Goal: Transaction & Acquisition: Obtain resource

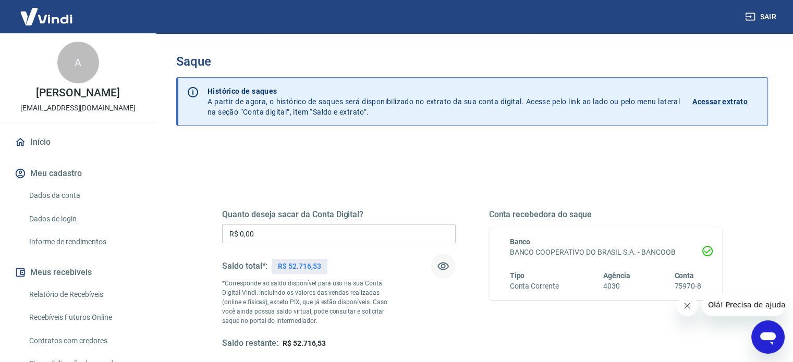
click at [442, 269] on icon "button" at bounding box center [443, 267] width 11 height 8
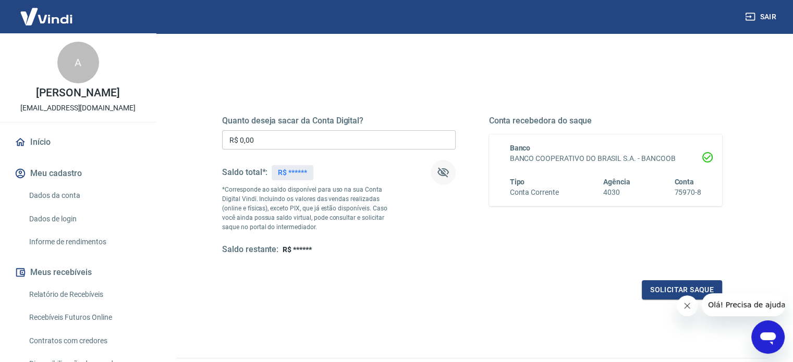
scroll to position [104, 0]
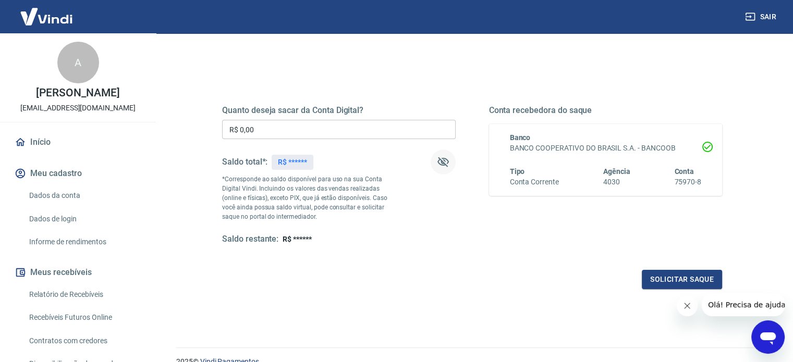
click at [441, 160] on icon "button" at bounding box center [443, 163] width 11 height 10
click at [325, 138] on input "R$ 0,00" at bounding box center [339, 129] width 234 height 19
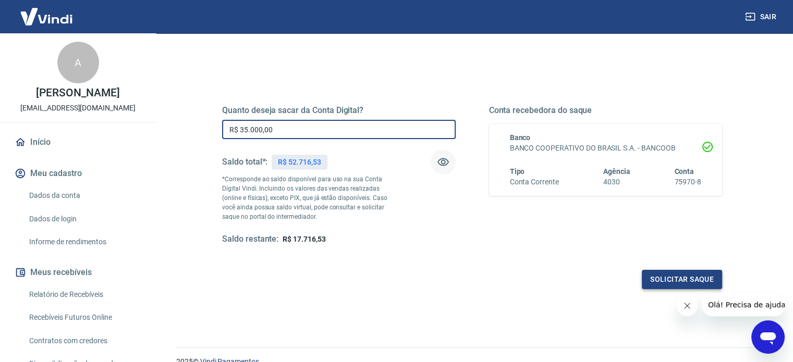
type input "R$ 35.000,00"
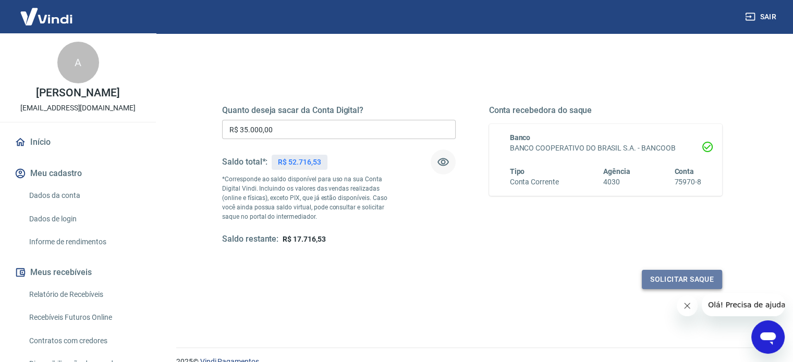
click at [676, 275] on button "Solicitar saque" at bounding box center [682, 279] width 80 height 19
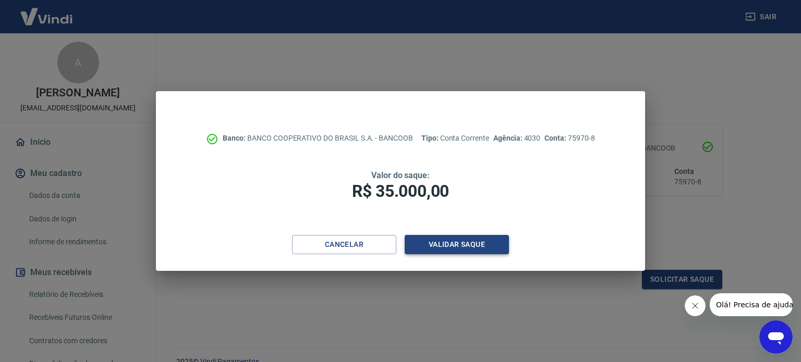
click at [449, 239] on button "Validar saque" at bounding box center [457, 244] width 104 height 19
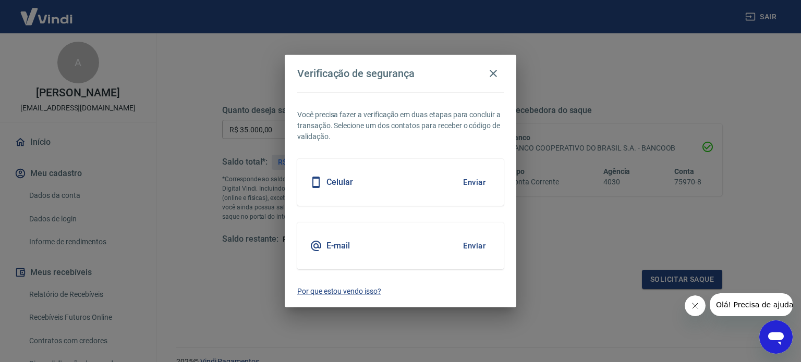
click at [473, 183] on button "Enviar" at bounding box center [474, 183] width 34 height 22
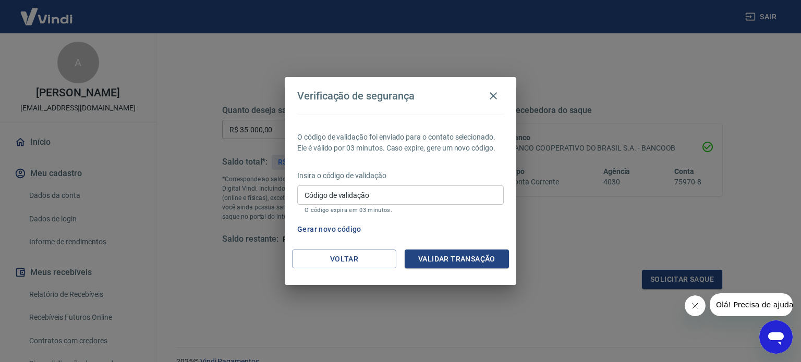
click at [322, 193] on div "Código de validação Código de validação O código expira em 03 minutos." at bounding box center [400, 200] width 207 height 28
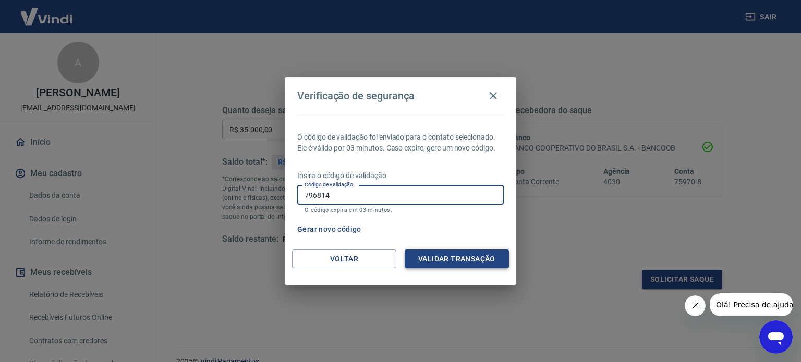
type input "796814"
click at [444, 256] on button "Validar transação" at bounding box center [457, 259] width 104 height 19
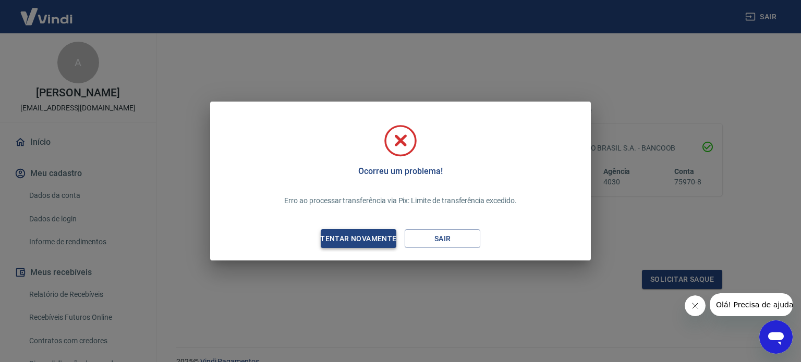
click at [347, 236] on div "Tentar novamente" at bounding box center [358, 239] width 101 height 13
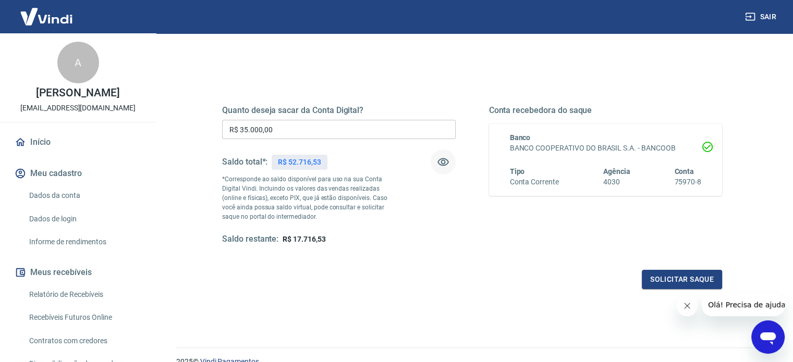
click at [334, 128] on input "R$ 35.000,00" at bounding box center [339, 129] width 234 height 19
type input "R$ 20.000,00"
click at [656, 279] on button "Solicitar saque" at bounding box center [682, 279] width 80 height 19
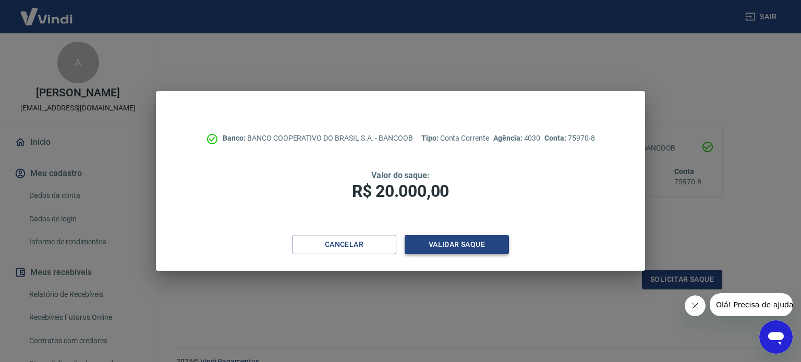
click at [451, 245] on button "Validar saque" at bounding box center [457, 244] width 104 height 19
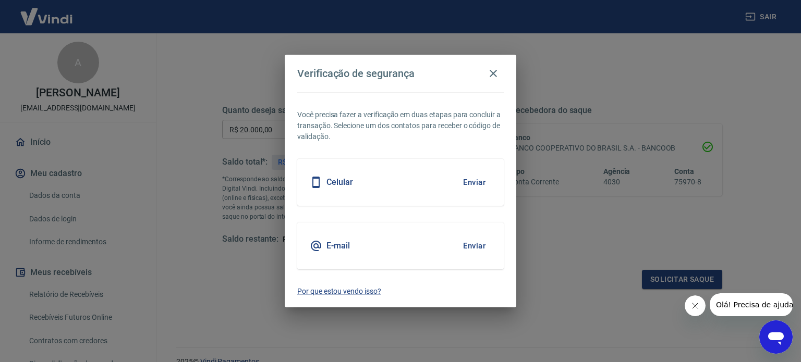
click at [477, 183] on button "Enviar" at bounding box center [474, 183] width 34 height 22
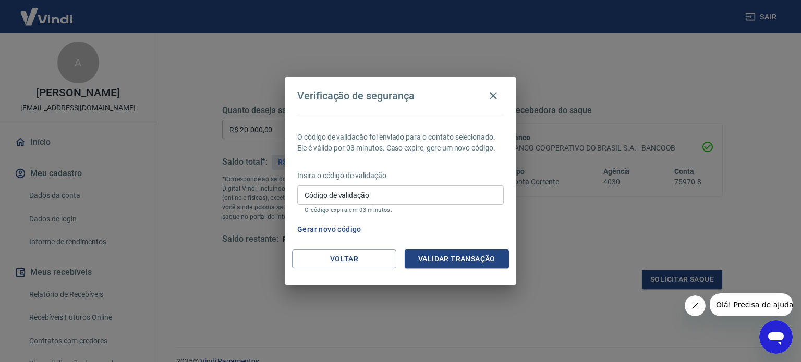
click at [361, 194] on input "Código de validação" at bounding box center [400, 195] width 207 height 19
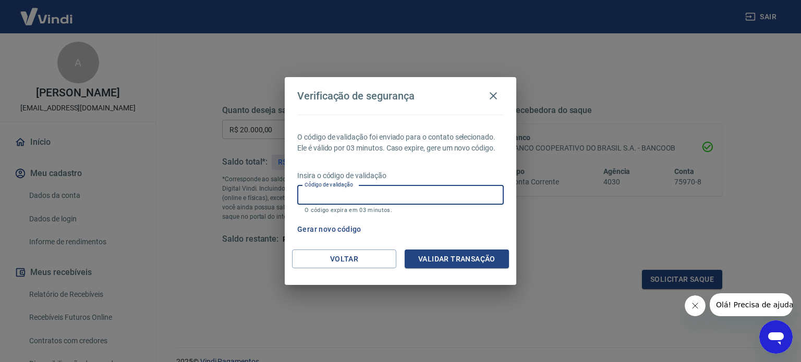
click at [315, 229] on button "Gerar novo código" at bounding box center [329, 229] width 72 height 19
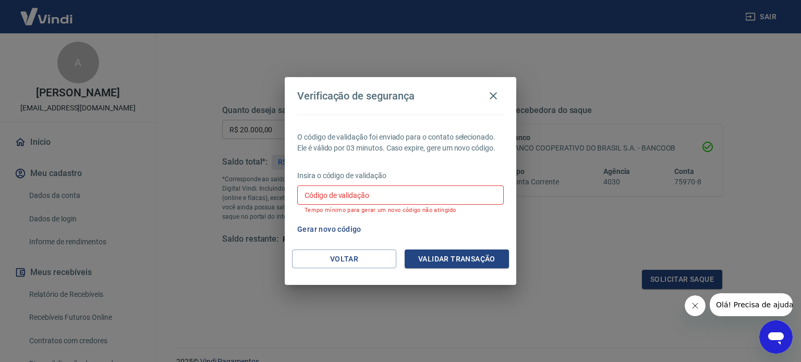
click at [374, 198] on input "Código de validação" at bounding box center [400, 195] width 207 height 19
click at [441, 260] on button "Validar transação" at bounding box center [457, 259] width 104 height 19
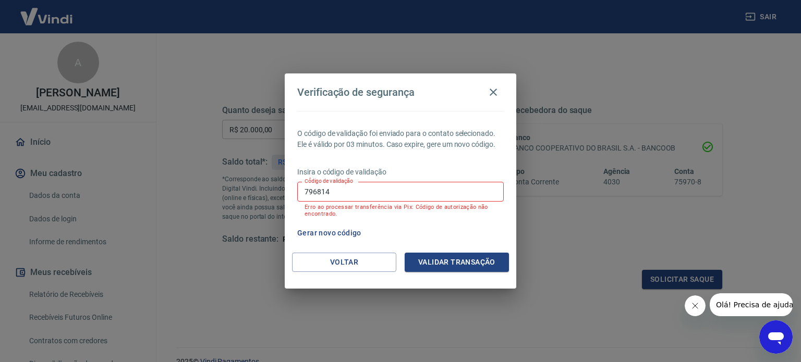
click at [332, 230] on button "Gerar novo código" at bounding box center [329, 233] width 72 height 19
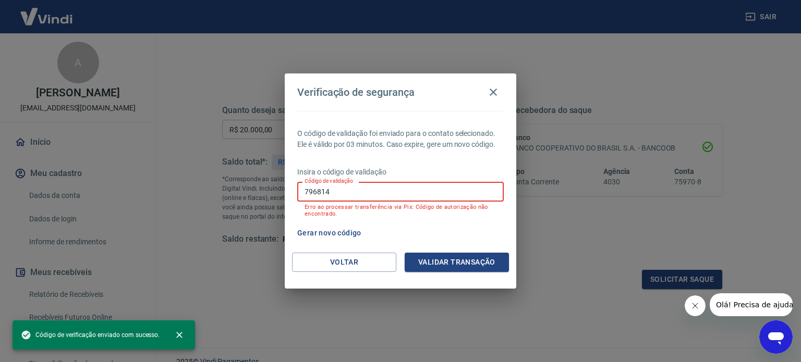
click at [414, 185] on input "796814" at bounding box center [400, 191] width 207 height 19
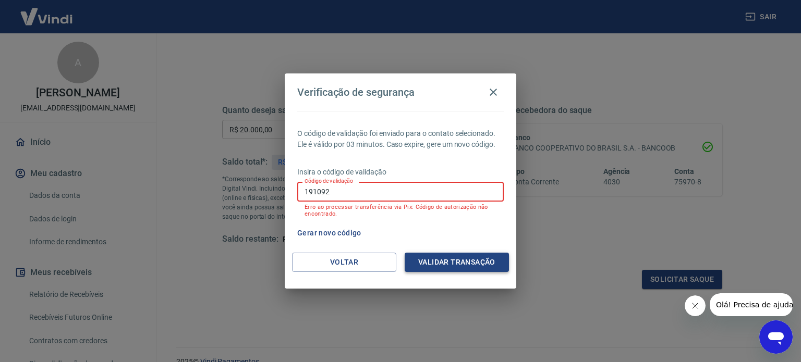
type input "191092"
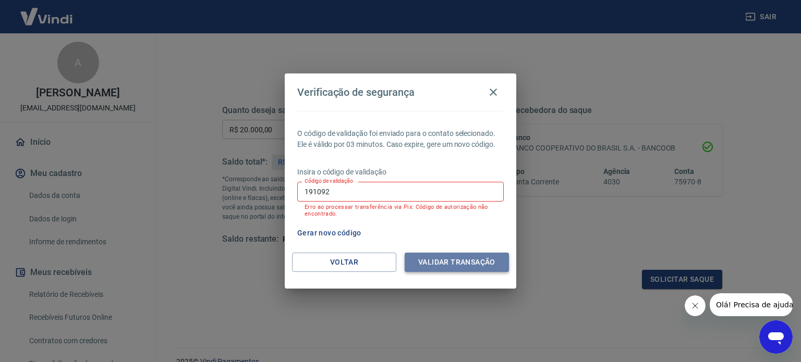
click at [457, 260] on button "Validar transação" at bounding box center [457, 262] width 104 height 19
click at [495, 91] on icon "button" at bounding box center [493, 92] width 7 height 7
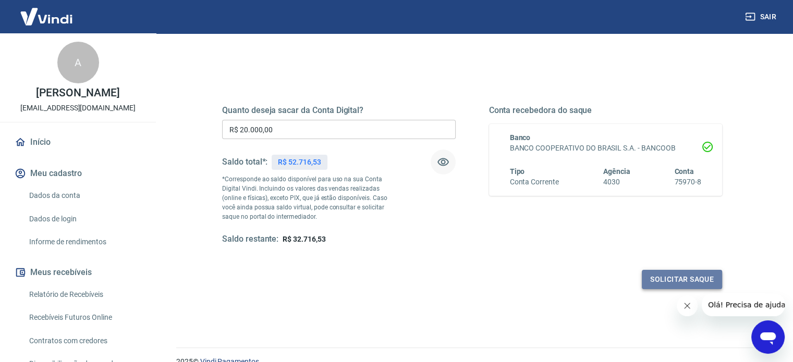
click at [661, 279] on button "Solicitar saque" at bounding box center [682, 279] width 80 height 19
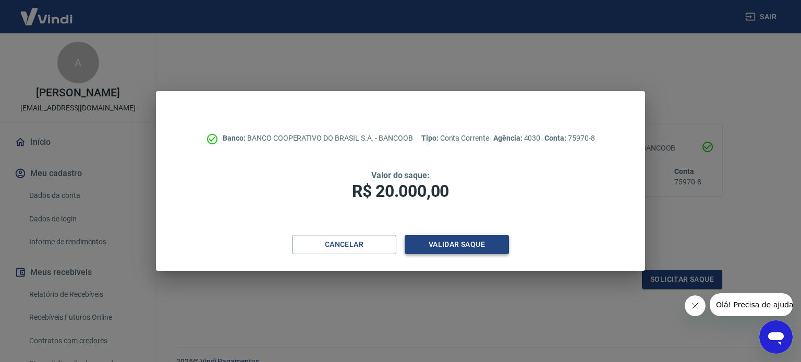
click at [461, 247] on button "Validar saque" at bounding box center [457, 244] width 104 height 19
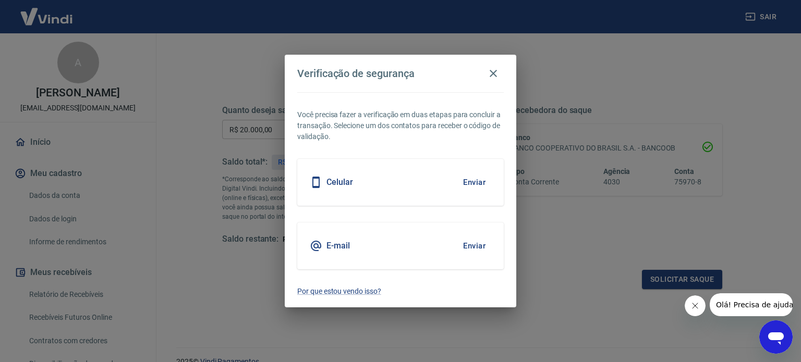
click at [478, 176] on button "Enviar" at bounding box center [474, 183] width 34 height 22
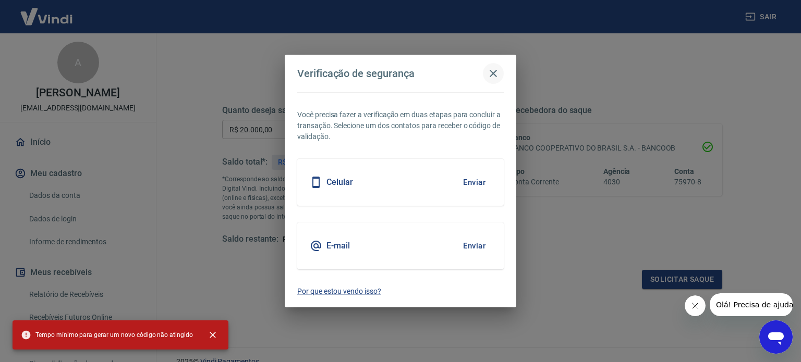
click at [490, 76] on icon "button" at bounding box center [493, 73] width 7 height 7
